Goal: Navigation & Orientation: Find specific page/section

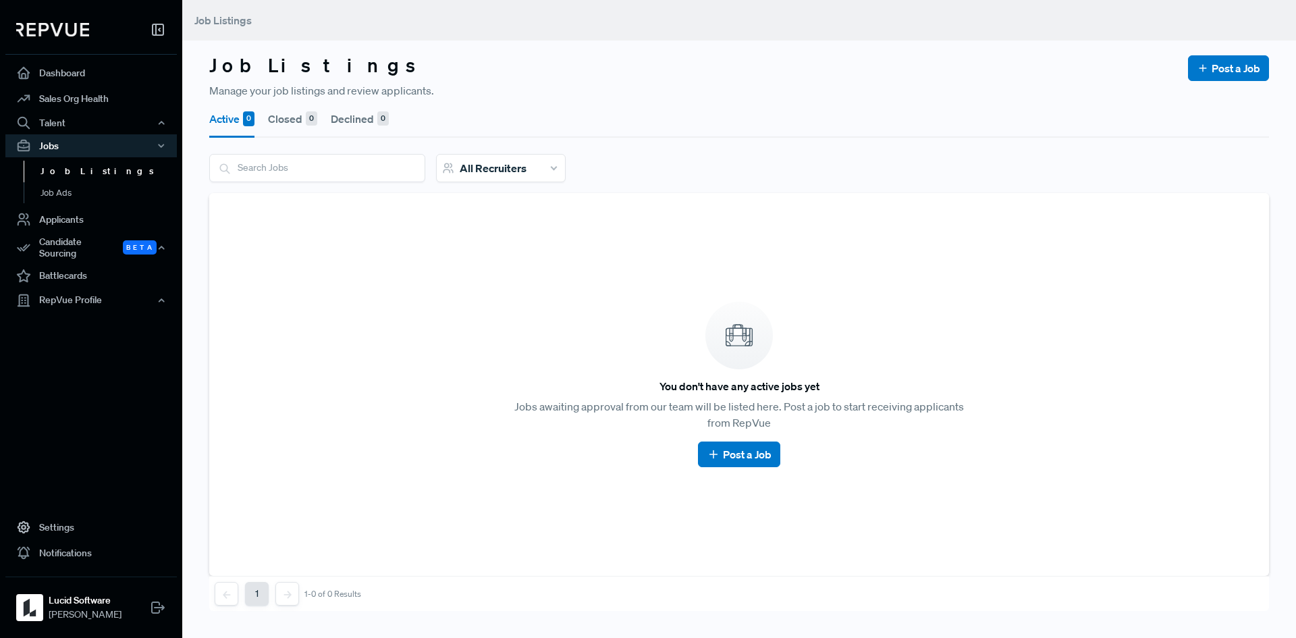
click at [79, 166] on link "Job Listings" at bounding box center [109, 172] width 171 height 22
click at [62, 196] on link "Job Ads" at bounding box center [109, 193] width 171 height 22
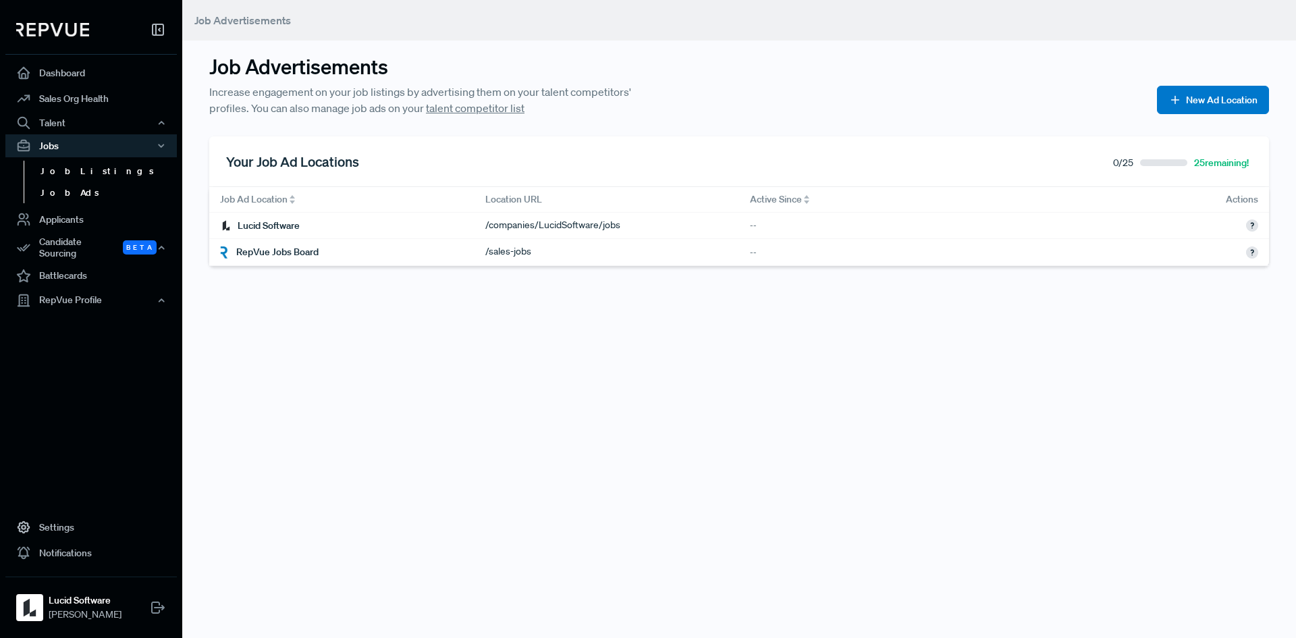
click at [76, 171] on link "Job Listings" at bounding box center [109, 172] width 171 height 22
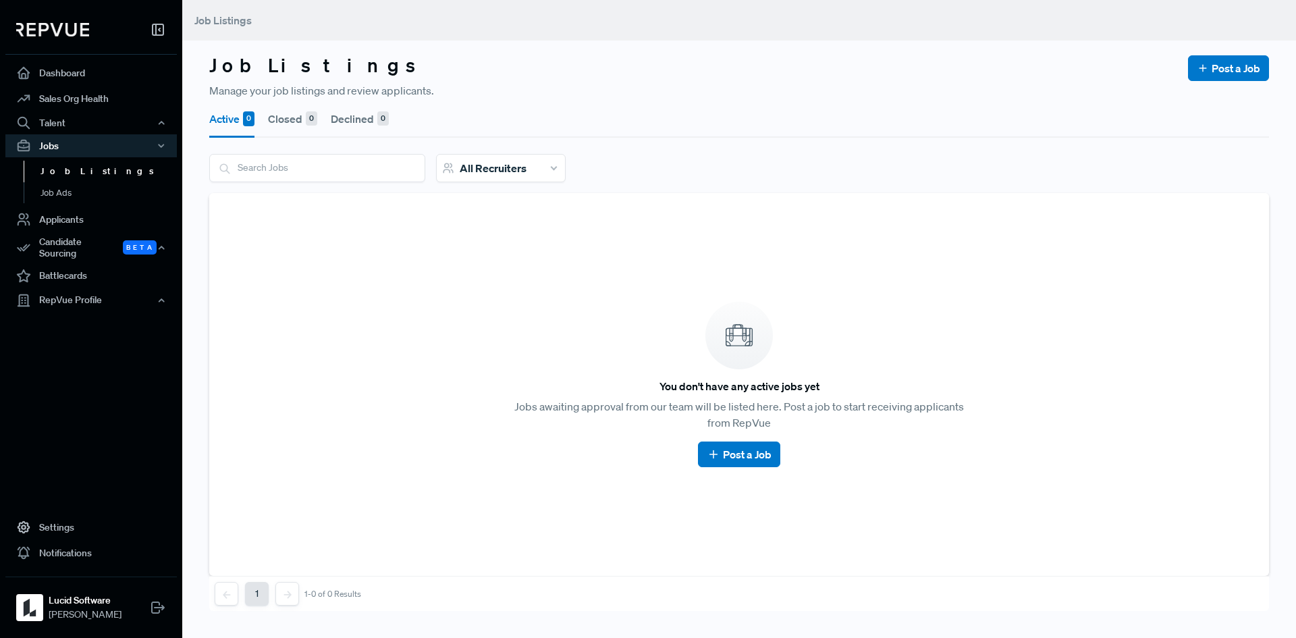
click at [531, 261] on article "You don't have any active jobs yet Jobs awaiting approval from our team will be…" at bounding box center [738, 384] width 1027 height 351
click at [70, 126] on div "Talent" at bounding box center [90, 122] width 171 height 23
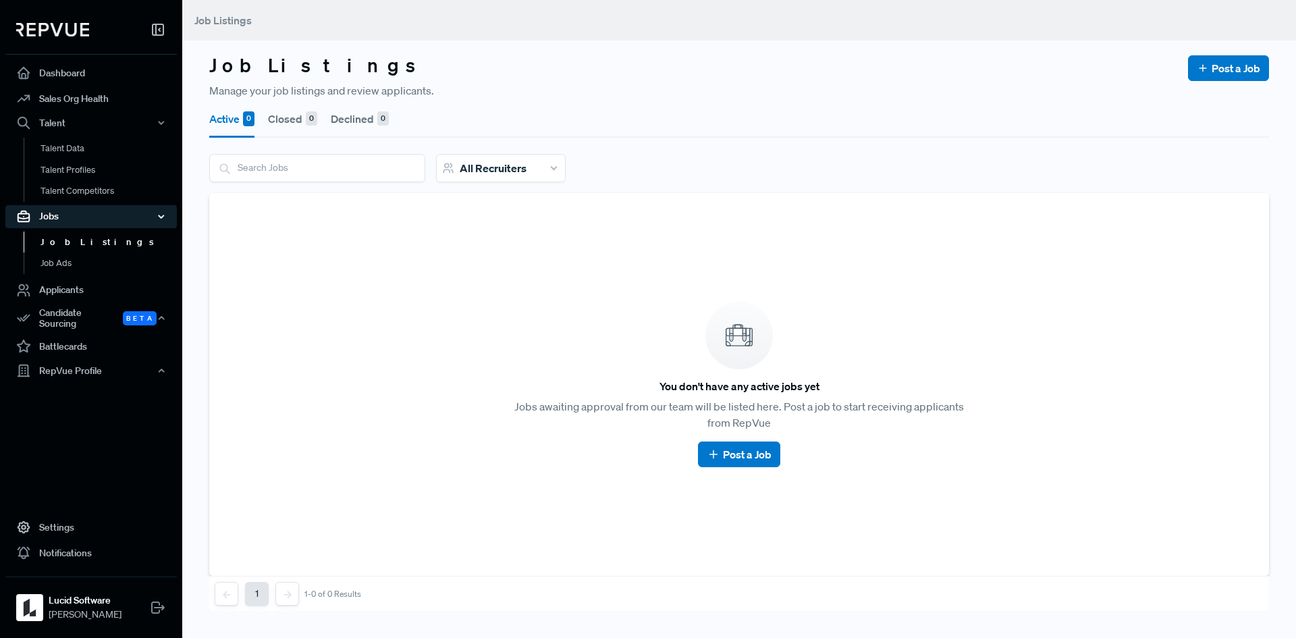
click at [90, 213] on div "Jobs" at bounding box center [90, 216] width 171 height 23
click at [360, 278] on article "You don't have any active jobs yet Jobs awaiting approval from our team will be…" at bounding box center [738, 384] width 1027 height 351
